Goal: Transaction & Acquisition: Obtain resource

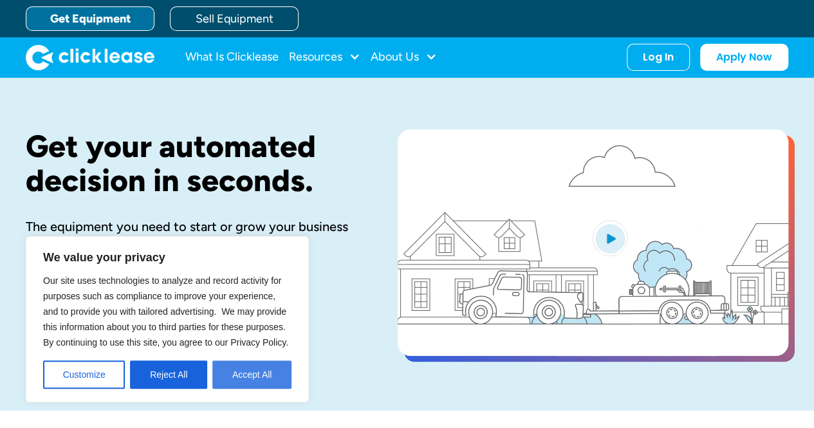
click at [251, 375] on button "Accept All" at bounding box center [251, 374] width 79 height 28
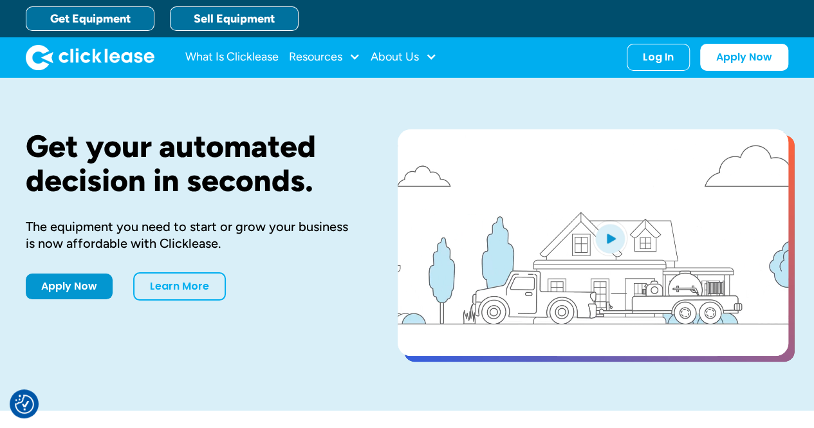
click at [251, 19] on link "Sell Equipment" at bounding box center [234, 18] width 129 height 24
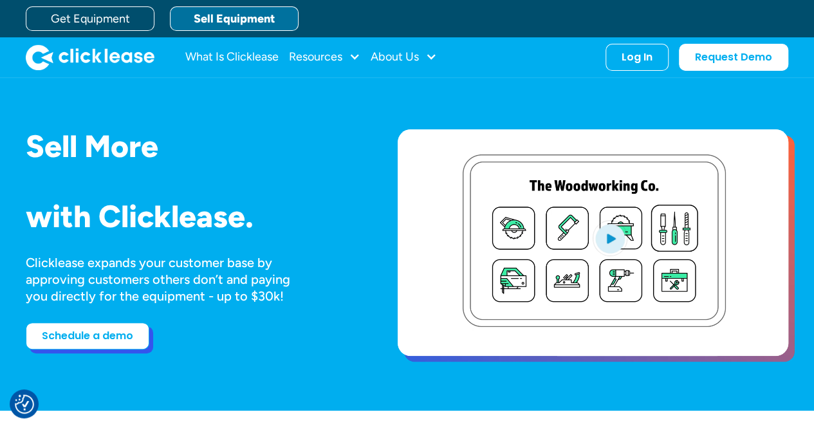
click at [102, 338] on link "Schedule a demo" at bounding box center [87, 335] width 123 height 27
